Goal: Task Accomplishment & Management: Use online tool/utility

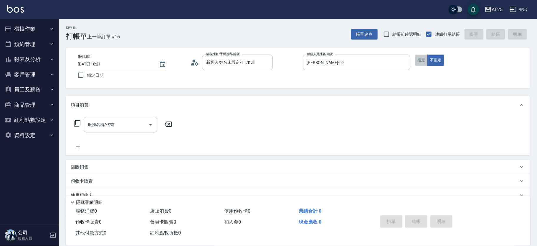
click at [426, 60] on button "指定" at bounding box center [421, 60] width 13 height 11
type button "true"
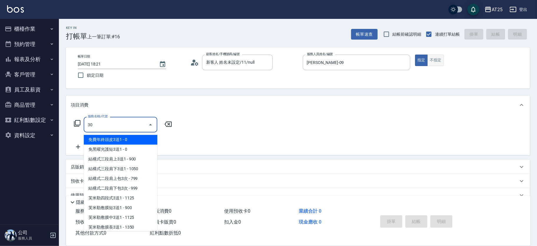
type input "301"
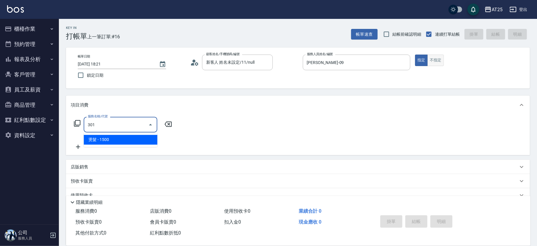
type input "150"
type input "燙髮(301)"
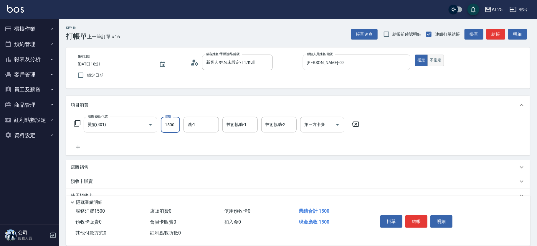
type input "0"
type input "191"
type input "0"
type input "11"
type input "10"
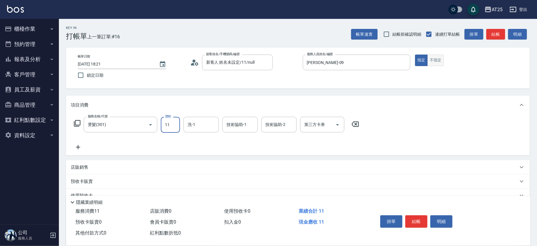
type input "119"
type input "110"
type input "1199"
type input "[PERSON_NAME]-68"
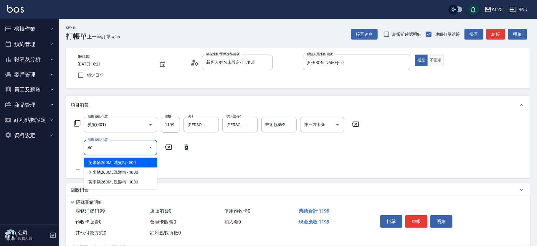
type input "601"
type input "210"
type input "自備護髮(1000上)(601)"
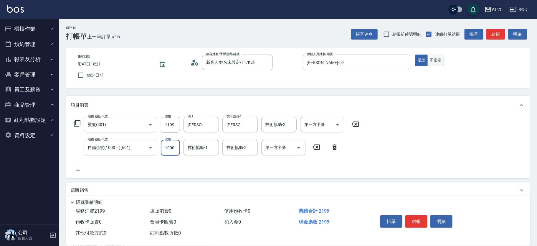
type input "120"
type input "15"
type input "130"
type input "150"
type input "260"
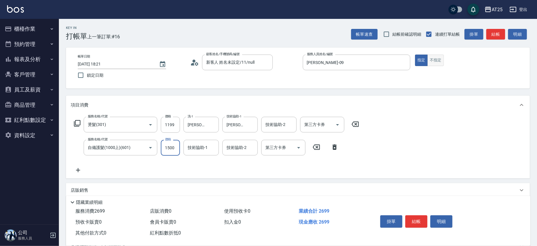
type input "1500"
type input "[PERSON_NAME]-68"
click at [423, 222] on button "結帳" at bounding box center [417, 221] width 22 height 12
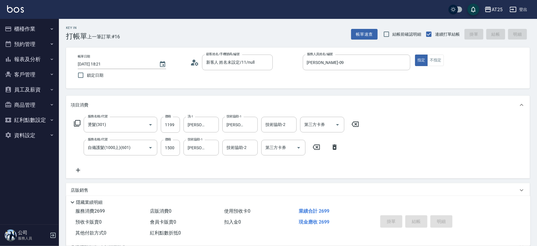
type input "[DATE] 19:09"
type input "0"
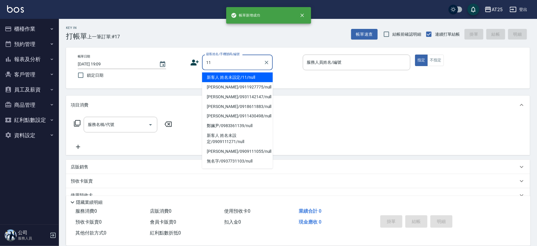
type input "新客人 姓名未設定/11/null"
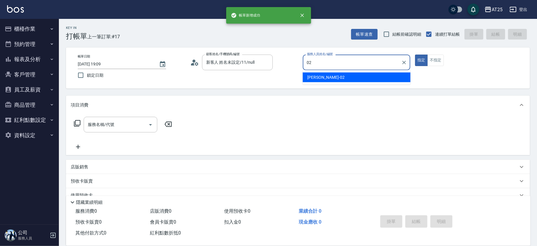
type input "[PERSON_NAME]-02"
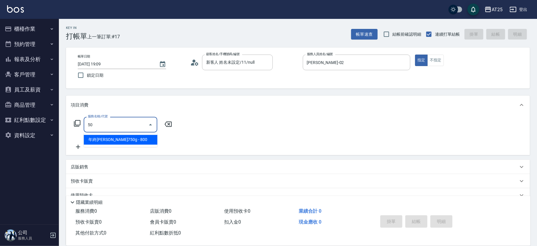
type input "501"
type input "100"
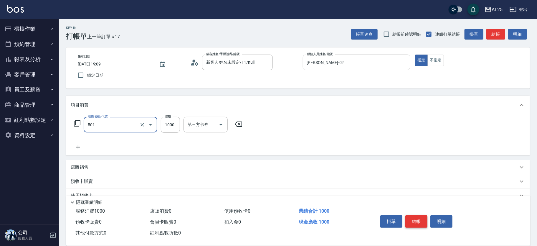
type input "染髮(501)"
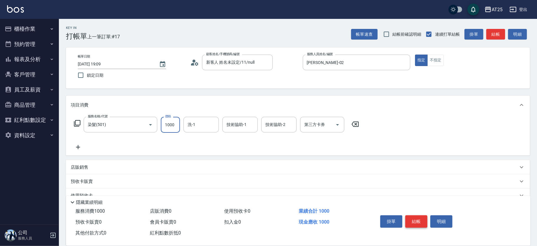
type input "8"
type input "0"
type input "80"
type input "800"
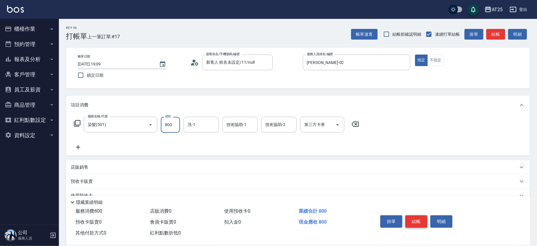
click at [420, 216] on button "結帳" at bounding box center [417, 221] width 22 height 12
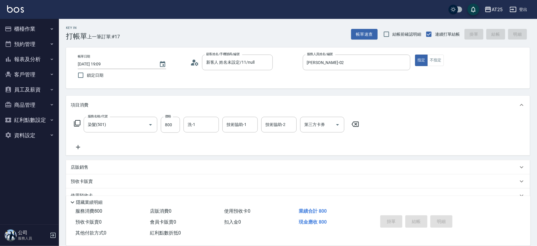
type input "0"
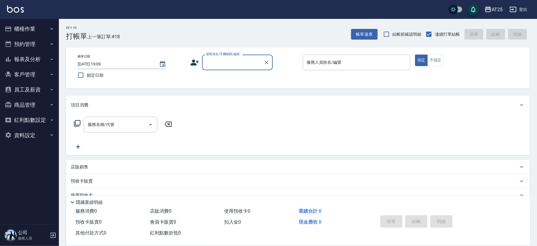
type input "2"
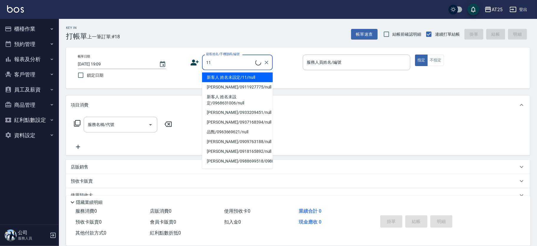
type input "新客人 姓名未設定/11/null"
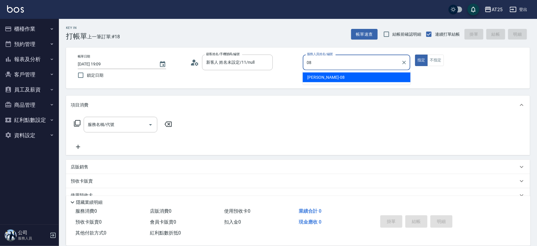
type input "[PERSON_NAME]-08"
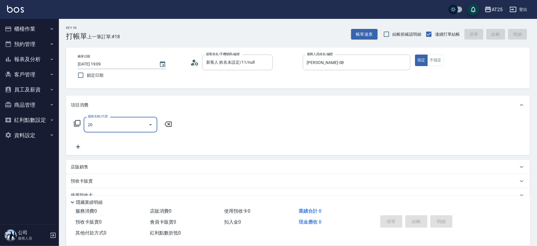
type input "201"
type input "30"
type input "洗髮(201)"
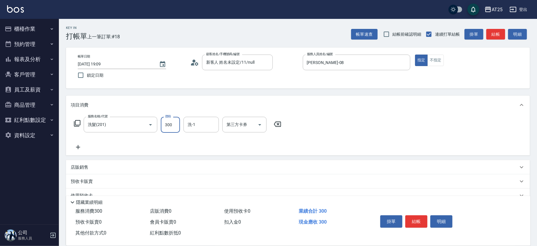
type input "0"
type input "10"
type input "100"
click at [419, 220] on button "結帳" at bounding box center [417, 221] width 22 height 12
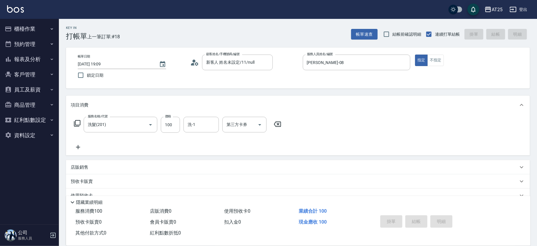
type input "[DATE] 19:10"
type input "0"
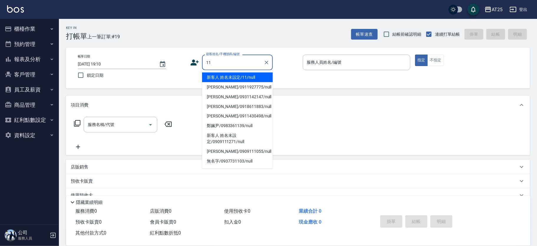
type input "11"
type input "3"
type input "新客人 姓名未設定/11/null"
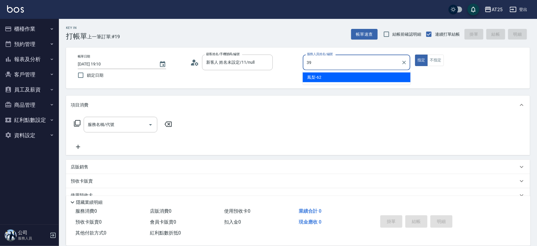
type input "N-39"
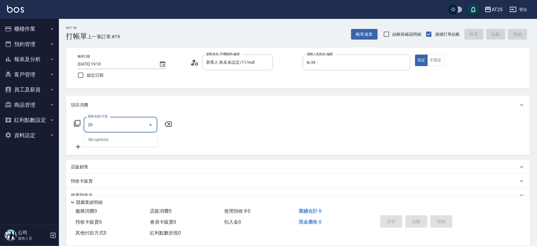
type input "201"
type input "30"
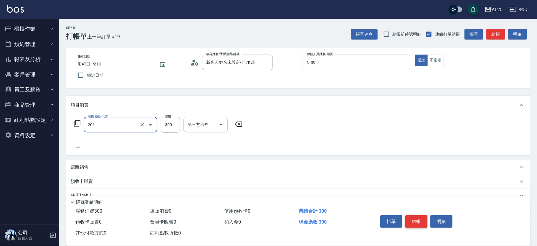
type input "洗髮(201)"
type input "0"
type input "50"
type input "500"
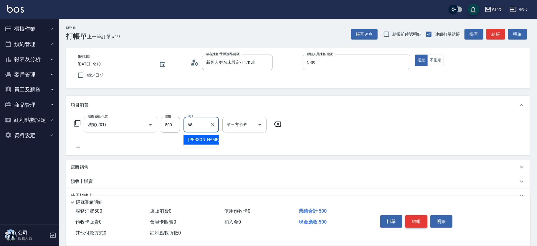
type input "6"
type input "小曼-82"
click at [419, 220] on button "結帳" at bounding box center [417, 221] width 22 height 12
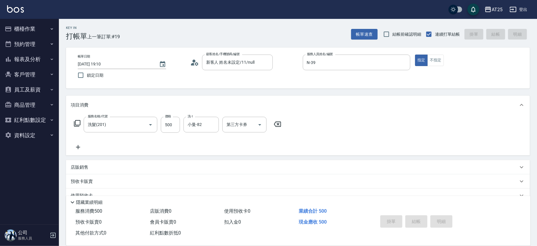
type input "0"
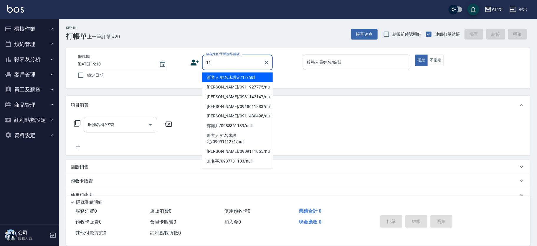
type input "新客人 姓名未設定/11/null"
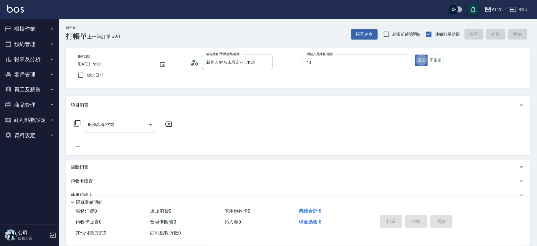
type input "[PERSON_NAME]-14"
type input "501"
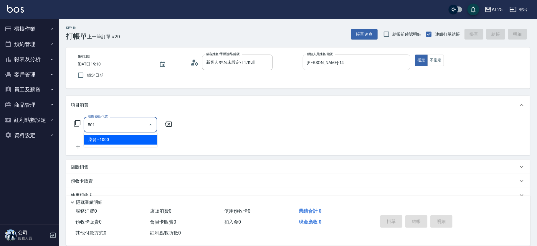
type input "100"
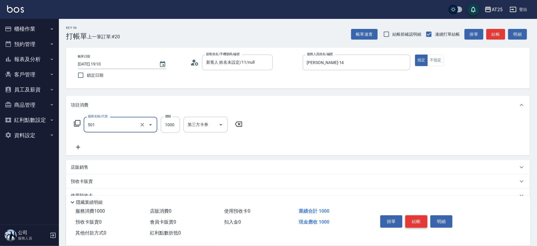
type input "染髮(501)"
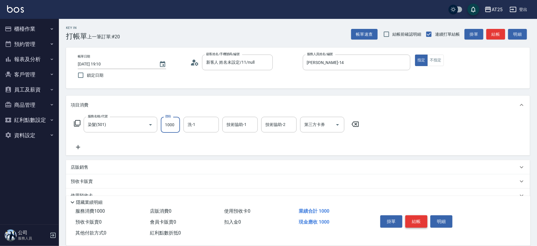
type input "0"
type input "25"
type input "20"
type input "250"
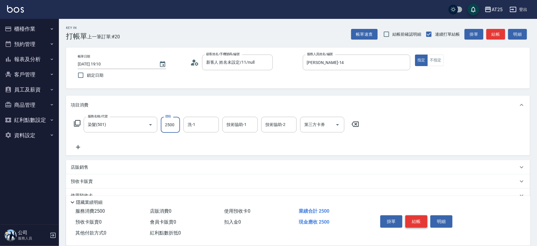
type input "2500"
type input "[PERSON_NAME]-58"
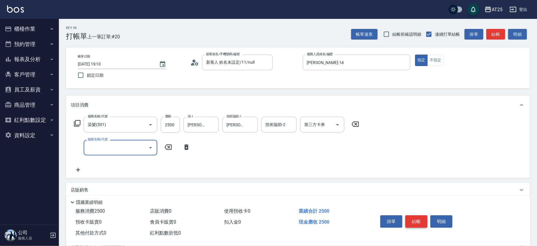
type input "6"
type input "4"
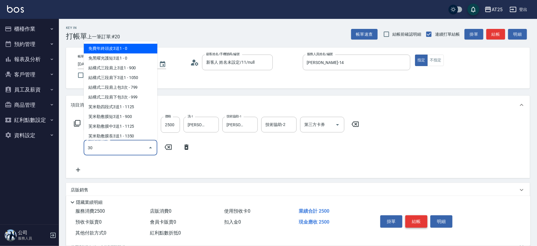
type input "301"
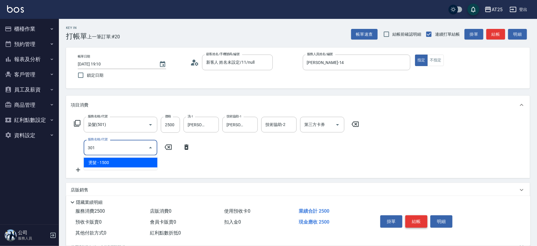
type input "400"
type input "燙髮(301)"
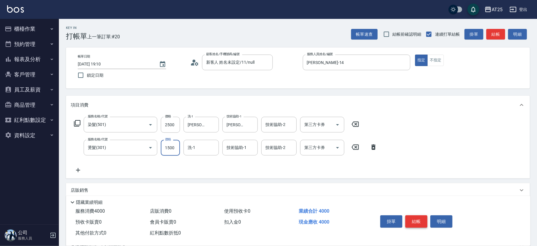
type input "250"
type input "35"
type input "280"
type input "350"
type input "600"
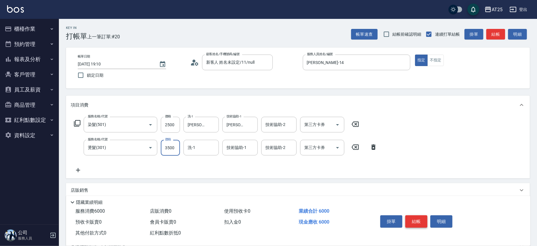
type input "3500"
type input "[PERSON_NAME]-58"
click at [419, 220] on button "結帳" at bounding box center [417, 221] width 22 height 12
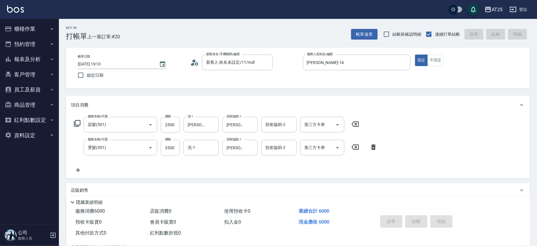
type input "0"
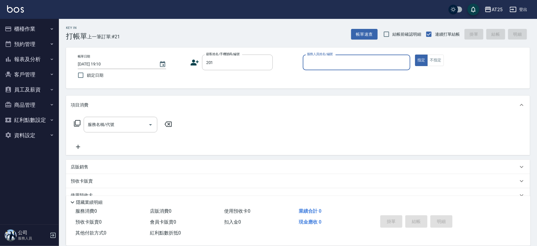
click at [415, 55] on button "指定" at bounding box center [421, 60] width 13 height 11
type input "[PERSON_NAME]客人/201/null"
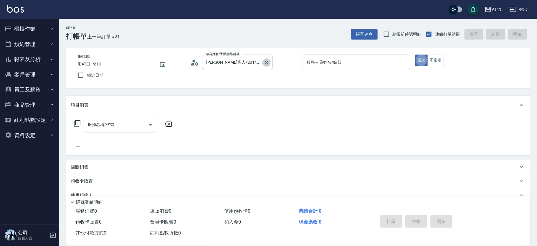
click at [267, 60] on icon "Clear" at bounding box center [267, 63] width 6 height 6
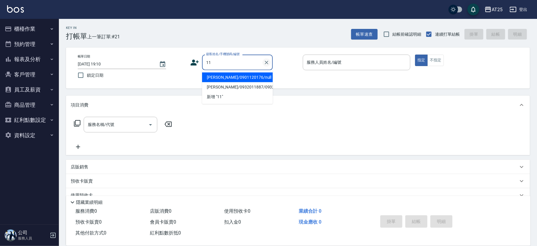
type input "[PERSON_NAME]/0901120176/null"
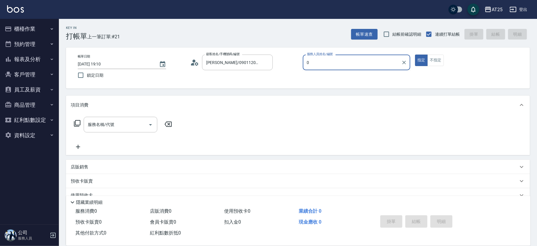
type input "08"
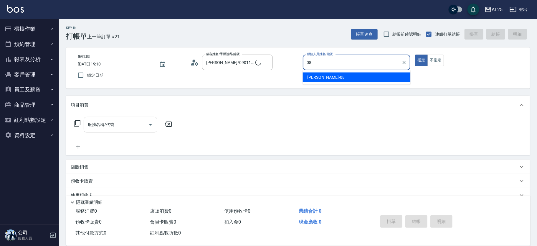
type input "新客人 姓名未設定/11/null"
type input "[PERSON_NAME]-08"
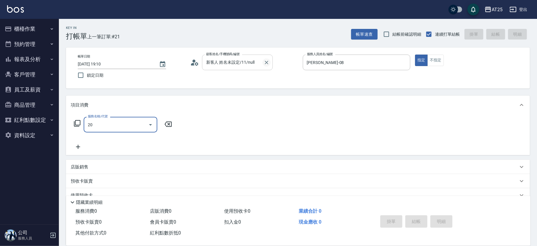
type input "201"
type input "30"
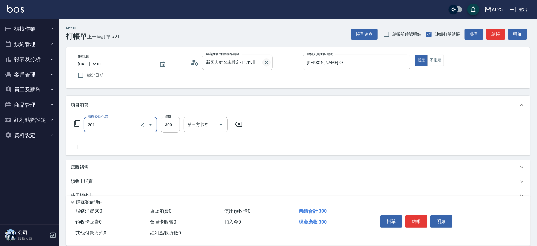
type input "洗髮(201)"
type input "4"
type input "0"
type input "40"
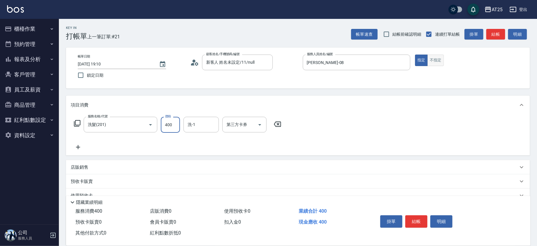
type input "400"
click at [440, 61] on button "不指定" at bounding box center [436, 60] width 17 height 11
click at [420, 219] on button "結帳" at bounding box center [417, 221] width 22 height 12
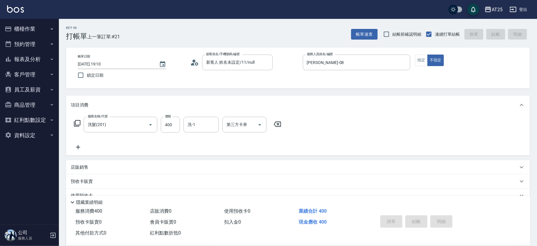
type input "0"
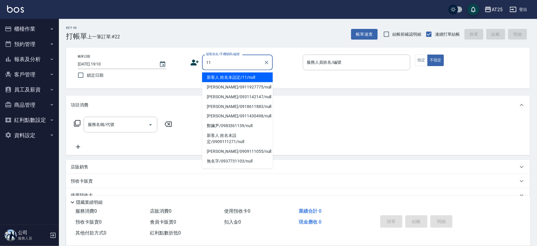
type input "新客人 姓名未設定/11/null"
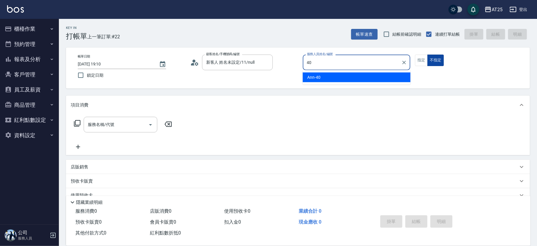
type input "Ann-40"
type button "false"
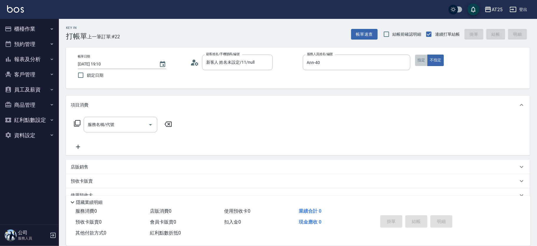
click at [421, 62] on button "指定" at bounding box center [421, 60] width 13 height 11
type input "301"
type input "150"
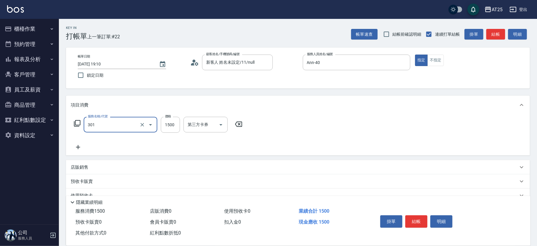
type input "燙髮(301)"
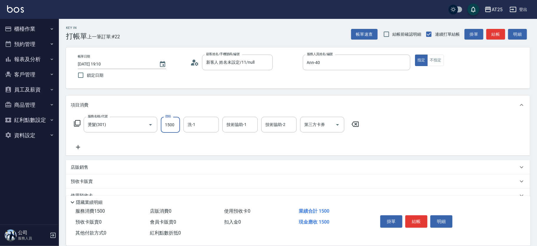
type input "0"
type input "58"
type input "50"
type input "589"
type input "580"
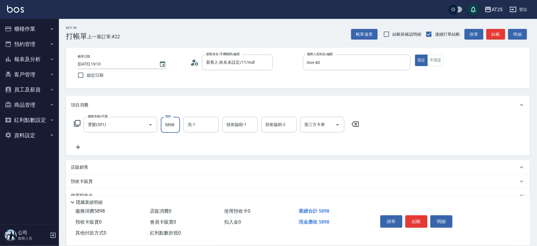
type input "5898"
type input "小恩-69"
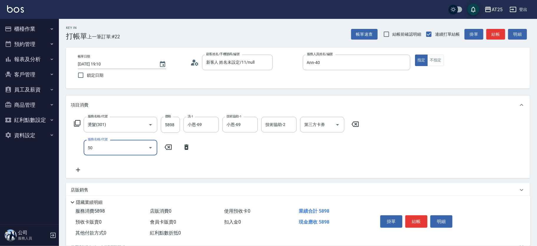
type input "501"
type input "680"
type input "染髮(501)"
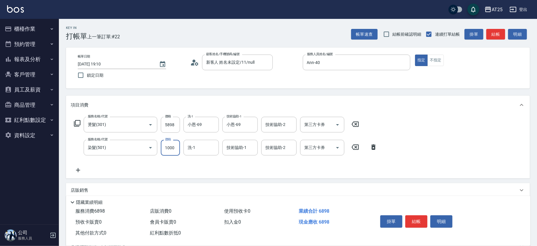
type input "580"
type input "0"
type input "小恩-69"
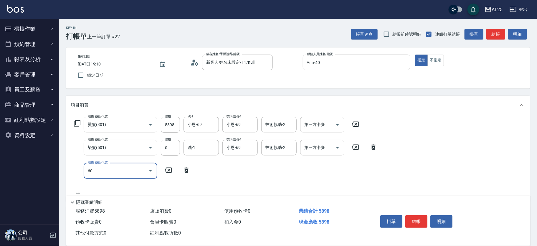
type input "601"
type input "680"
type input "自備護髮(1000上)(601)"
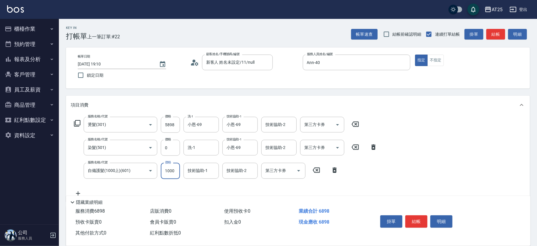
type input "580"
type input "0"
type input "小恩-69"
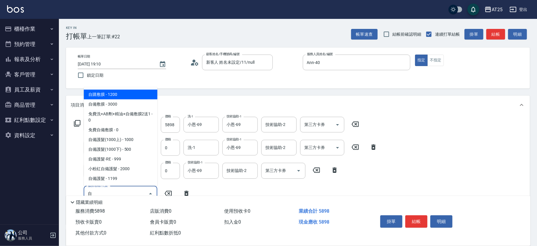
type input "自購敷膜(105)"
type input "700"
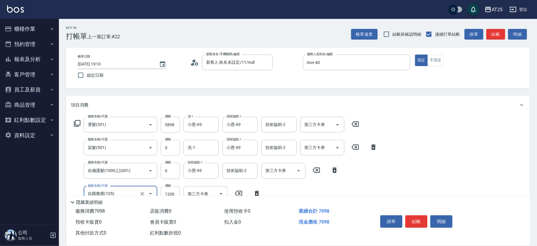
type input "自購敷膜(105)"
type input "580"
type input "0"
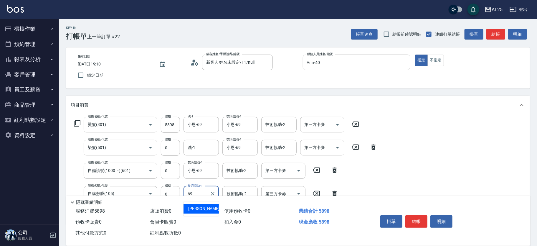
type input "小恩-69"
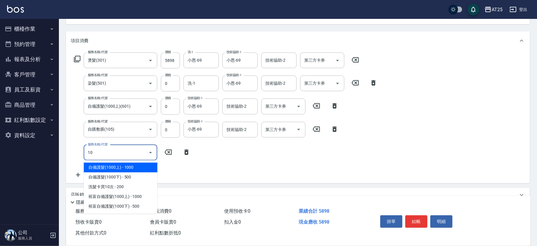
type input "102"
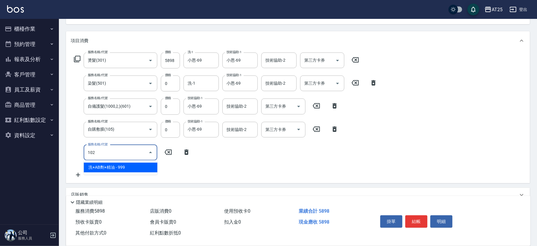
type input "680"
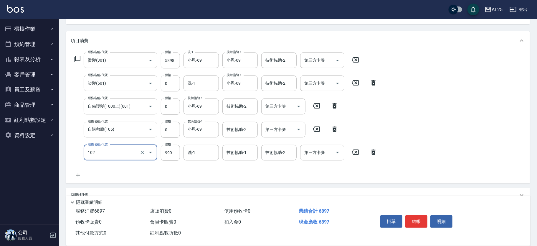
type input "洗+AB劑+精油(102)"
type input "0"
type input "580"
type input "0"
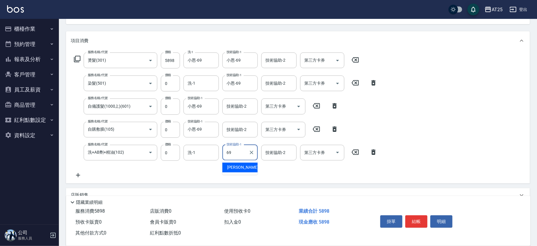
type input "小恩-69"
click at [419, 218] on button "結帳" at bounding box center [417, 221] width 22 height 12
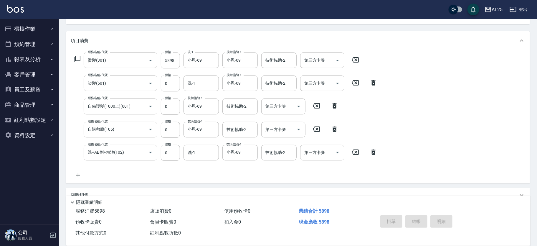
type input "[DATE] 19:11"
type input "0"
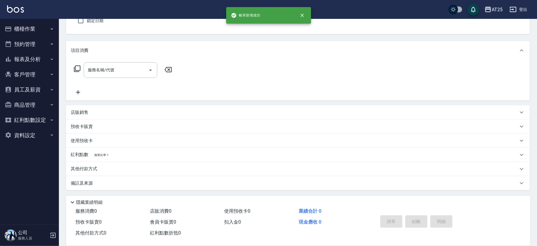
scroll to position [0, 0]
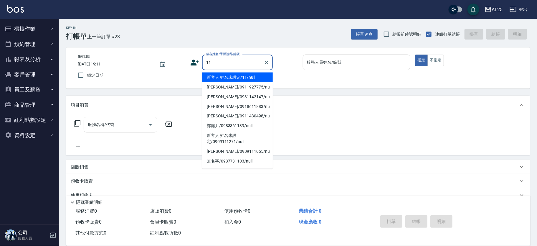
type input "新客人 姓名未設定/11/null"
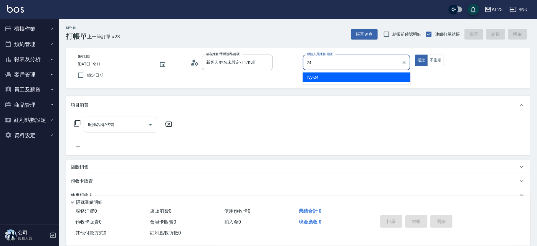
type input "Ivy-24"
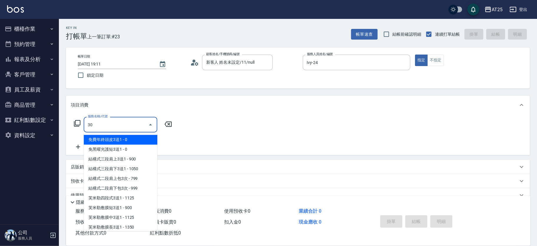
type input "301"
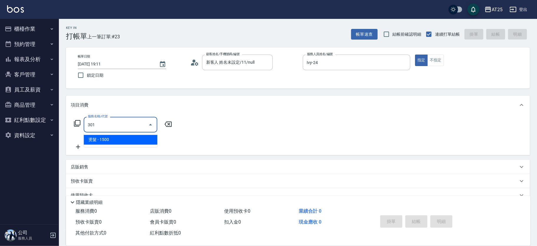
type input "150"
type input "燙髮(301)"
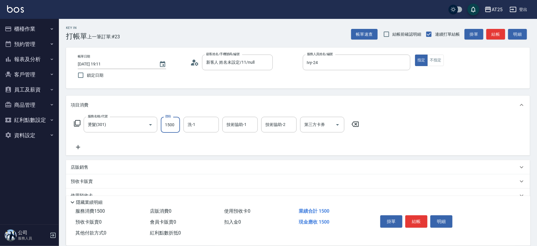
type input "0"
type input "36"
type input "30"
type input "369"
type input "360"
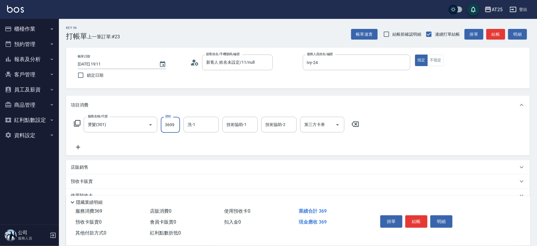
type input "3699"
type input "小曼-82"
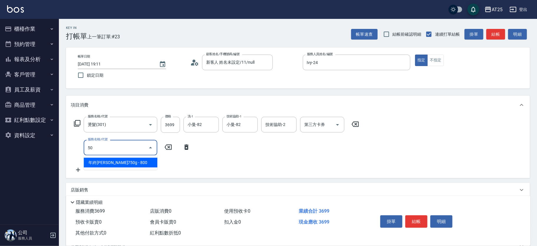
type input "501"
type input "460"
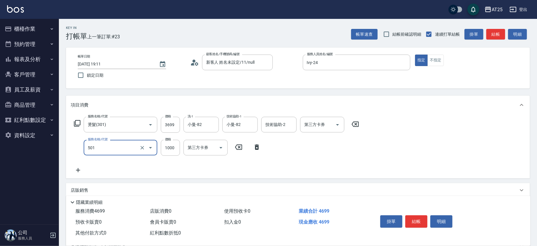
type input "染髮(501)"
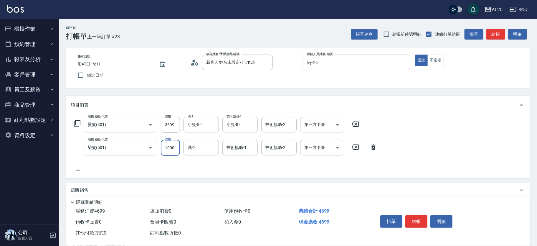
type input "360"
type input "0"
type input "[PERSON_NAME]-68"
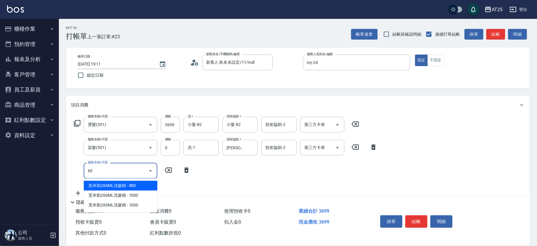
type input "601"
type input "460"
type input "自備護髮(1000上)(601)"
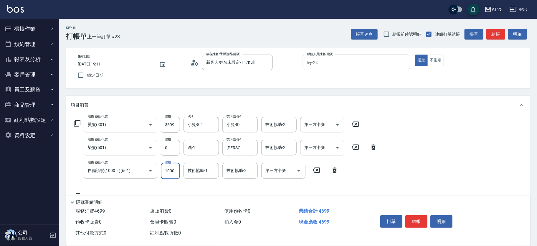
type input "360"
type input "0"
type input "小曼-82"
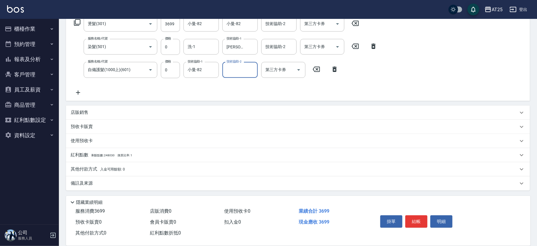
click at [103, 166] on p "其他付款方式 入金可用餘額: 0" at bounding box center [98, 169] width 54 height 6
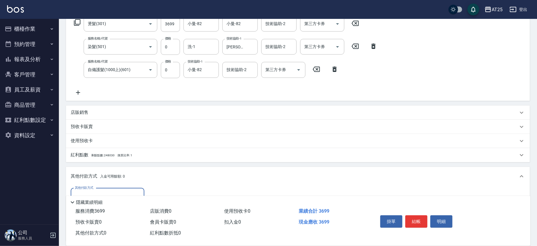
scroll to position [0, 0]
click at [103, 188] on div "其他付款方式" at bounding box center [108, 196] width 74 height 16
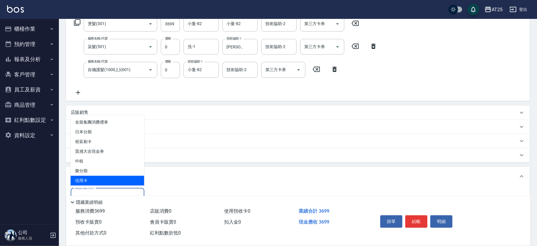
click at [100, 181] on span "信用卡" at bounding box center [108, 181] width 74 height 10
type input "信用卡"
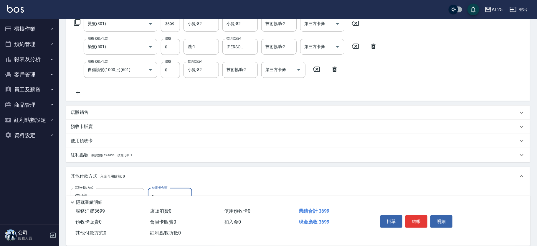
scroll to position [142, 0]
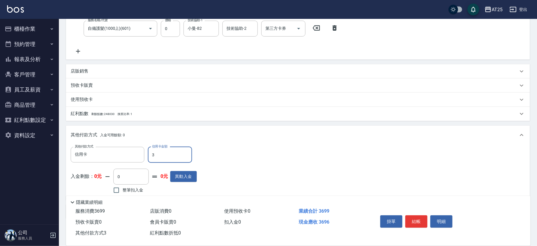
type input "36"
type input "330"
type input "369"
type input "0"
type input "3699"
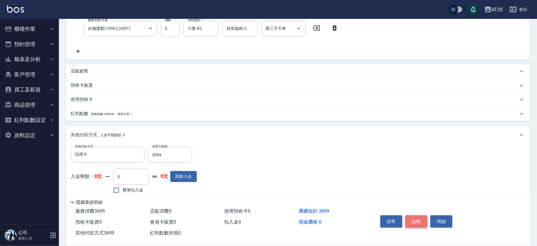
click at [423, 218] on button "結帳" at bounding box center [417, 221] width 22 height 12
type input "[DATE] 19:12"
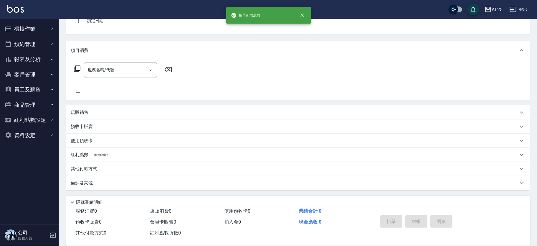
scroll to position [0, 0]
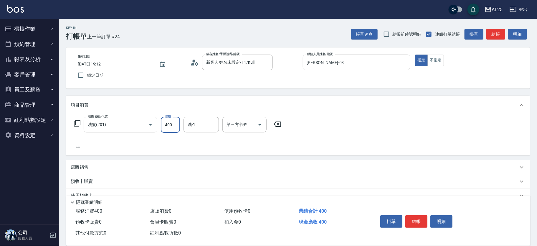
click at [432, 61] on button "不指定" at bounding box center [436, 60] width 17 height 11
click at [423, 221] on button "結帳" at bounding box center [417, 221] width 22 height 12
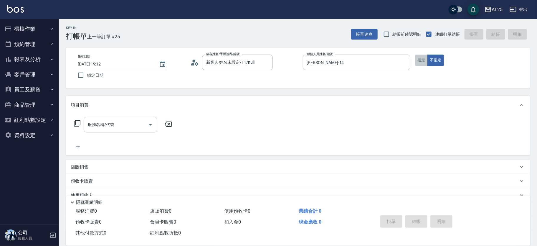
click at [420, 61] on button "指定" at bounding box center [421, 60] width 13 height 11
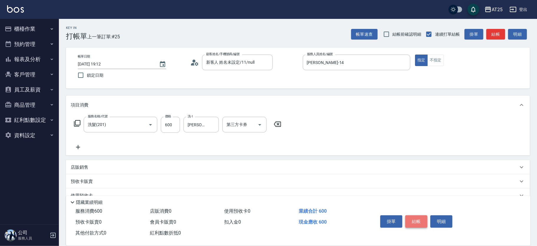
click at [417, 222] on button "結帳" at bounding box center [417, 221] width 22 height 12
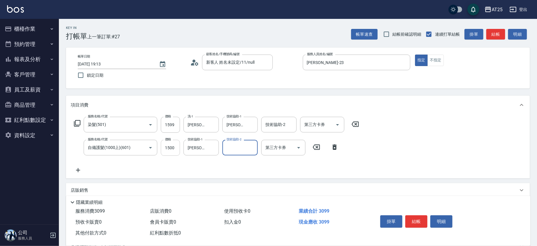
click at [172, 148] on input "1500" at bounding box center [170, 148] width 19 height 16
click at [416, 218] on button "結帳" at bounding box center [417, 221] width 22 height 12
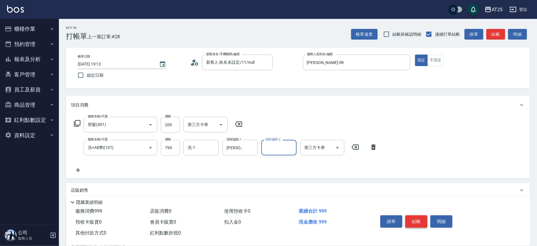
click at [415, 216] on button "結帳" at bounding box center [417, 221] width 22 height 12
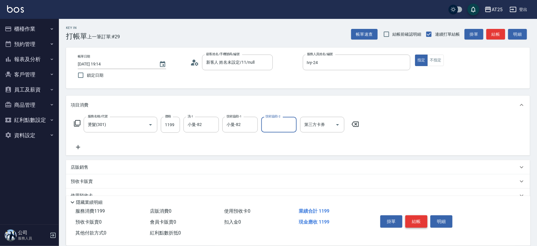
click at [419, 220] on button "結帳" at bounding box center [417, 221] width 22 height 12
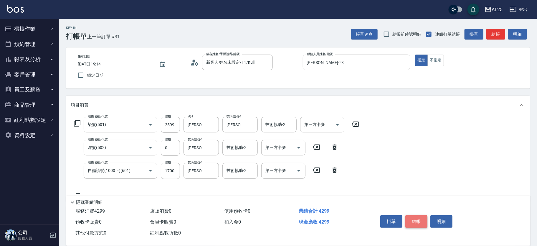
click at [419, 220] on button "結帳" at bounding box center [417, 221] width 22 height 12
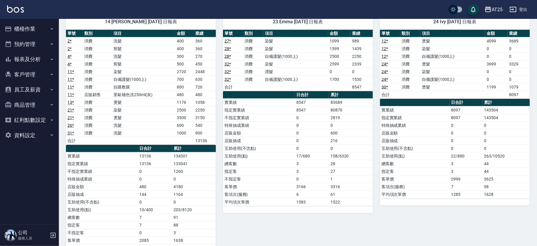
scroll to position [271, 0]
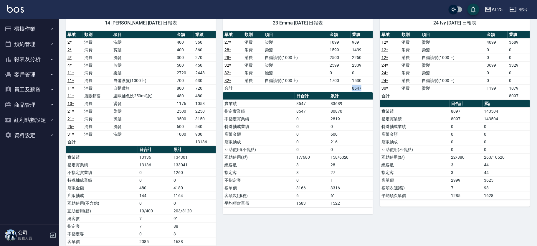
drag, startPoint x: 349, startPoint y: 85, endPoint x: 363, endPoint y: 88, distance: 14.4
click at [363, 88] on tr "合計 8547" at bounding box center [298, 88] width 150 height 8
click at [363, 88] on td "8547" at bounding box center [362, 88] width 22 height 8
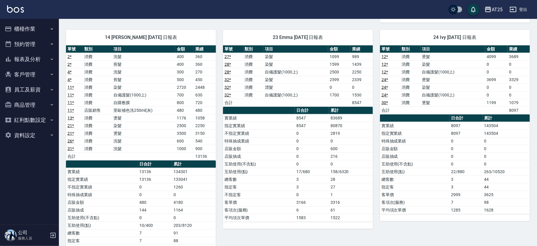
scroll to position [0, 0]
